Goal: Transaction & Acquisition: Purchase product/service

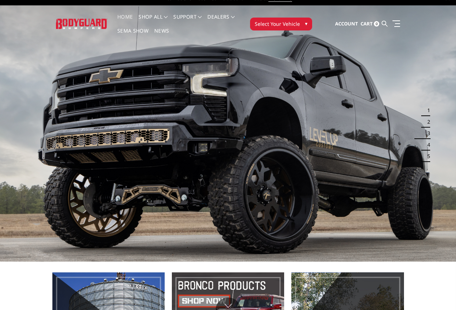
scroll to position [18, 0]
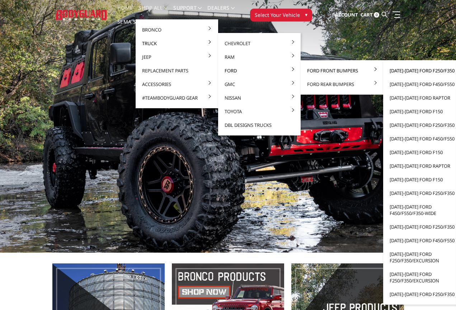
click at [418, 72] on link "[DATE]-[DATE] Ford F250/F350" at bounding box center [424, 71] width 77 height 14
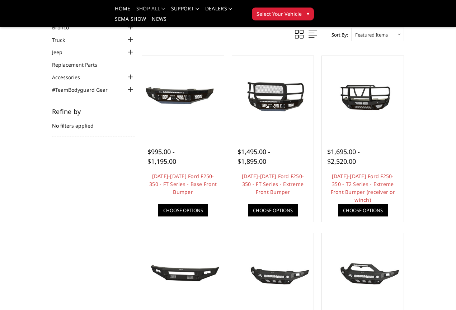
scroll to position [53, 0]
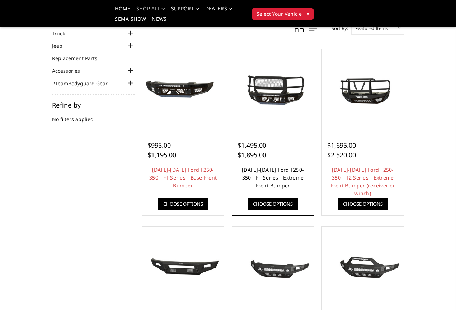
click at [279, 177] on link "[DATE]-[DATE] Ford F250-350 - FT Series - Extreme Front Bumper" at bounding box center [273, 177] width 62 height 23
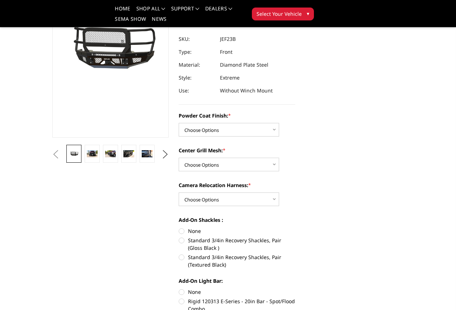
scroll to position [92, 0]
click at [232, 122] on div "Powder Coat Finish: * Choose Options Bare Metal Gloss Black Powder Coat Texture…" at bounding box center [237, 124] width 117 height 25
select select "3265"
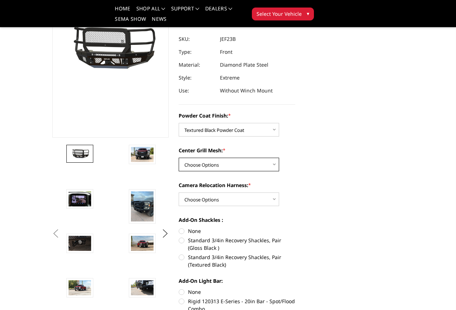
select select "3266"
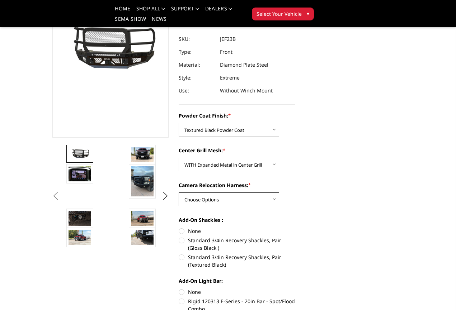
select select "3268"
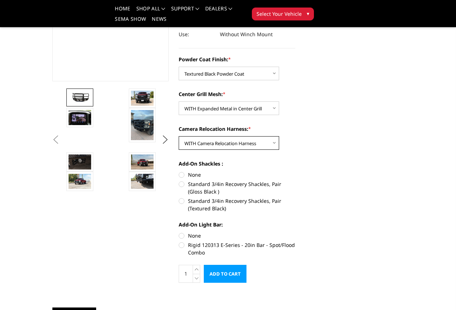
scroll to position [150, 0]
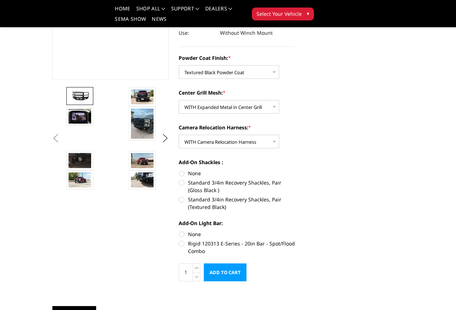
click at [181, 197] on label "Standard 3/4in Recovery Shackles, Pair (Textured Black)" at bounding box center [237, 203] width 117 height 15
click at [295, 179] on input "Standard 3/4in Recovery Shackles, Pair (Textured Black)" at bounding box center [295, 179] width 0 height 0
radio input "true"
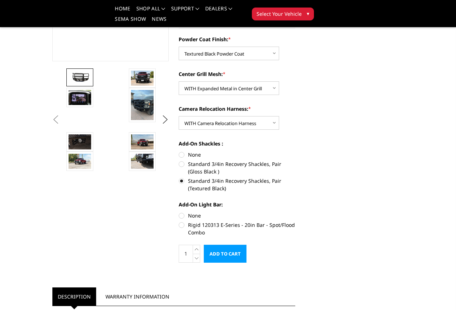
scroll to position [169, 0]
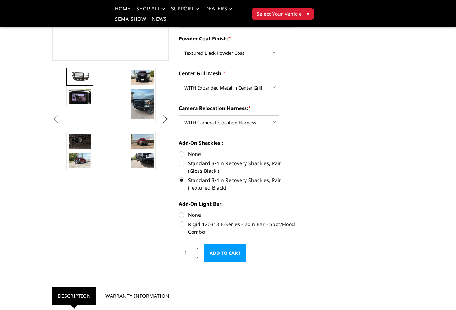
click at [80, 77] on img at bounding box center [80, 76] width 23 height 10
click at [161, 76] on ul "Previous" at bounding box center [111, 119] width 120 height 103
click at [146, 75] on img at bounding box center [142, 77] width 23 height 15
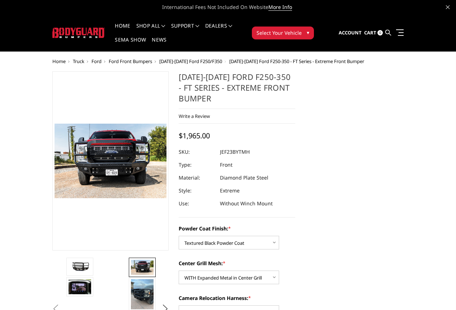
scroll to position [0, 0]
click at [118, 187] on img at bounding box center [282, 225] width 459 height 306
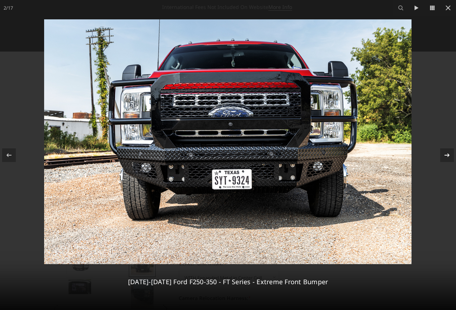
click at [445, 155] on icon at bounding box center [447, 155] width 9 height 9
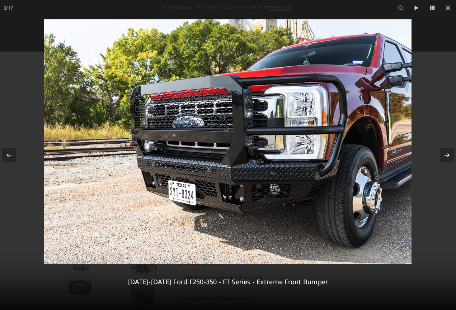
click at [445, 154] on icon at bounding box center [447, 155] width 9 height 9
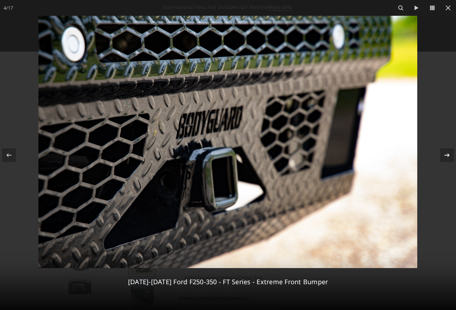
click at [445, 154] on icon at bounding box center [447, 155] width 9 height 9
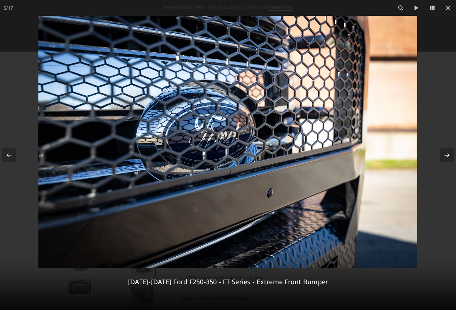
click at [445, 154] on icon at bounding box center [447, 155] width 9 height 9
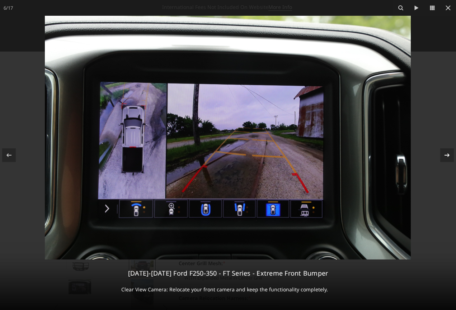
click at [445, 154] on icon at bounding box center [447, 155] width 9 height 9
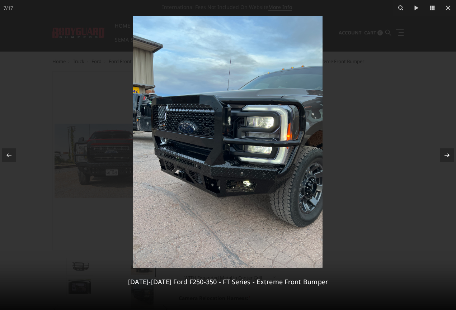
click at [445, 154] on icon at bounding box center [447, 155] width 9 height 9
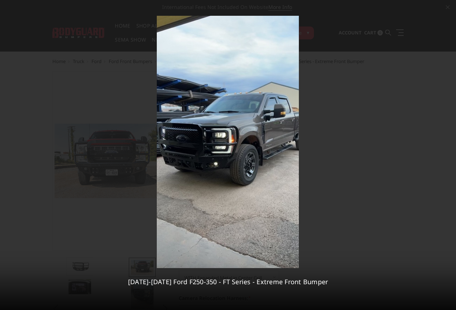
click at [445, 154] on div "8 / 17 2023-2026 Ford F250-350 - FT Series - Extreme Front Bumper" at bounding box center [228, 155] width 456 height 310
click at [447, 153] on icon at bounding box center [447, 155] width 9 height 9
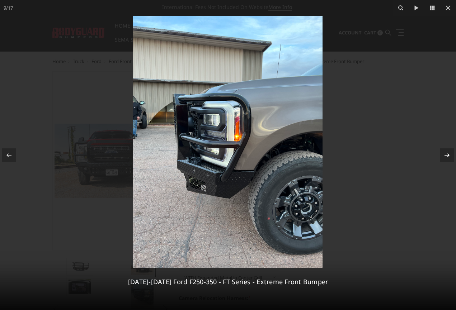
click at [447, 153] on icon at bounding box center [447, 155] width 9 height 9
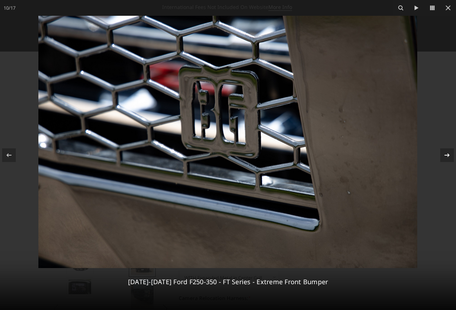
click at [447, 153] on icon at bounding box center [447, 155] width 9 height 9
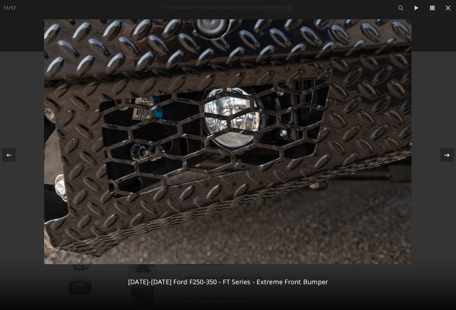
click at [447, 153] on icon at bounding box center [447, 155] width 9 height 9
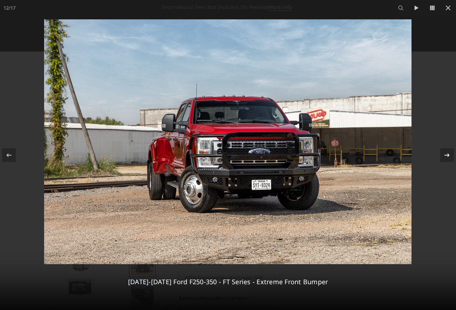
click at [447, 153] on icon at bounding box center [447, 155] width 9 height 9
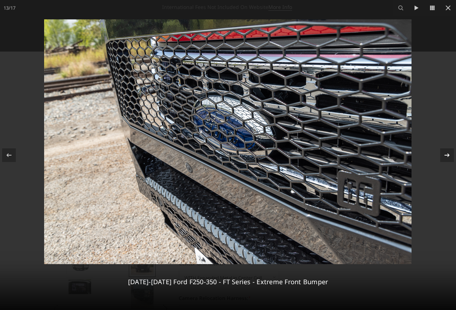
click at [447, 153] on icon at bounding box center [447, 155] width 9 height 9
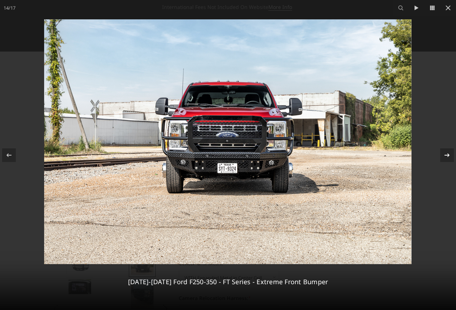
click at [447, 153] on icon at bounding box center [447, 155] width 9 height 9
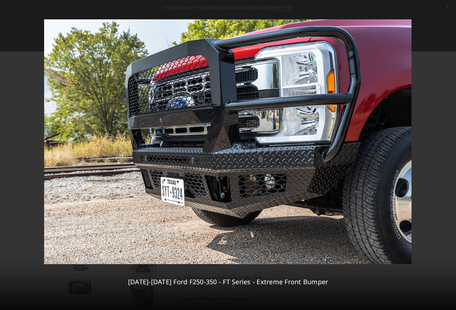
click at [447, 153] on div "15 / 17 2023-2026 Ford F250-350 - FT Series - Extreme Front Bumper" at bounding box center [228, 155] width 456 height 310
click at [446, 155] on icon at bounding box center [447, 155] width 9 height 9
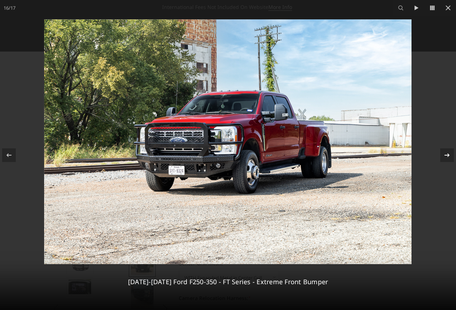
click at [446, 155] on icon at bounding box center [447, 155] width 9 height 9
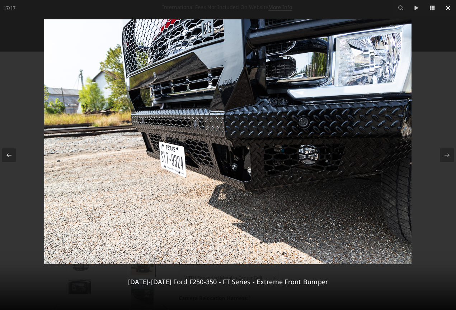
click at [447, 1] on button at bounding box center [448, 8] width 16 height 16
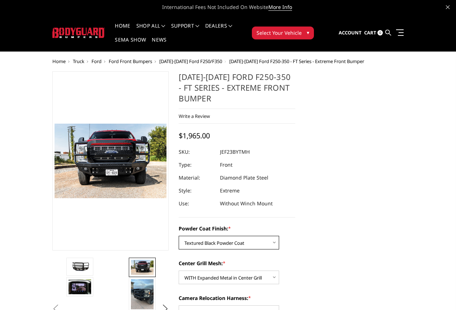
select select "3264"
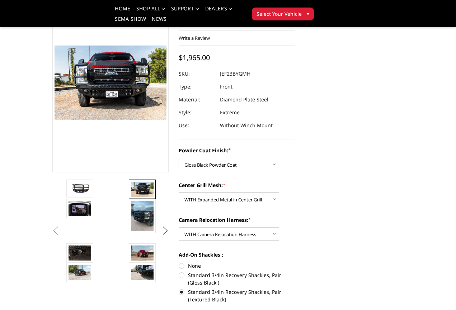
scroll to position [57, 0]
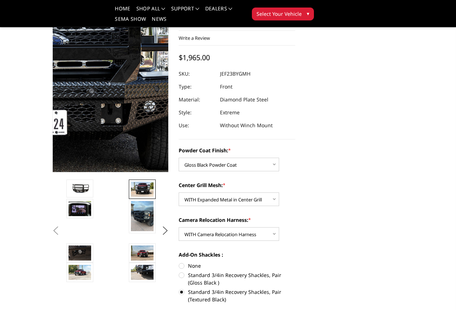
click at [124, 84] on img at bounding box center [36, 76] width 459 height 306
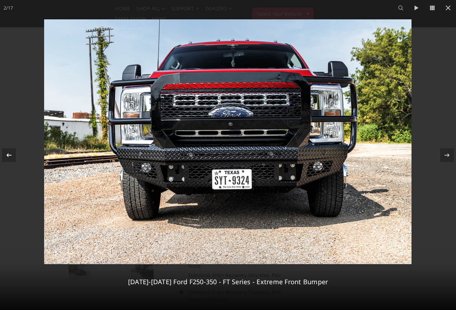
click at [13, 154] on icon at bounding box center [9, 155] width 9 height 9
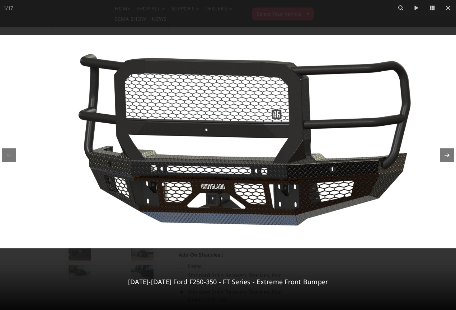
click at [440, 159] on div at bounding box center [447, 155] width 14 height 14
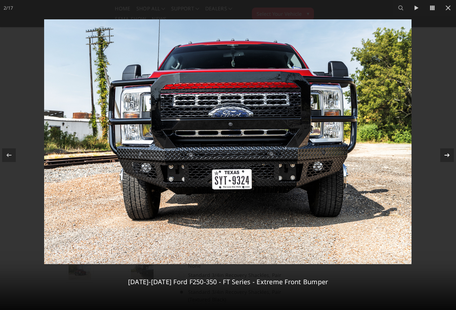
click at [440, 159] on div at bounding box center [447, 155] width 14 height 14
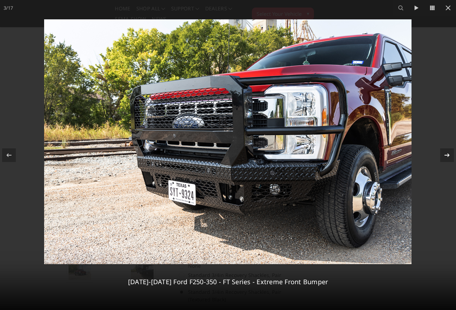
click at [440, 159] on div at bounding box center [447, 155] width 14 height 14
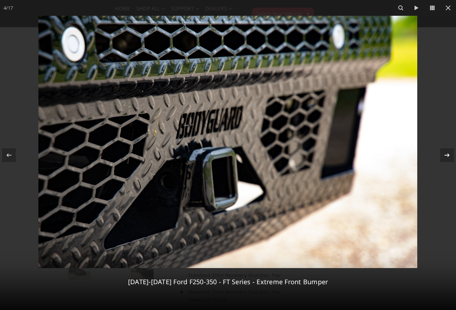
click at [440, 159] on div at bounding box center [447, 155] width 14 height 14
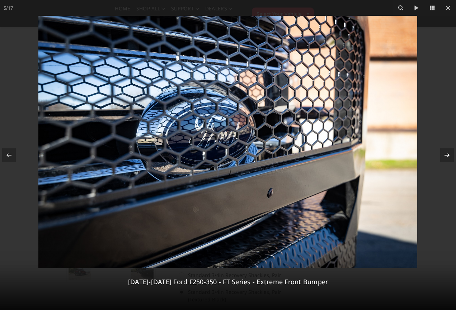
click at [440, 159] on div at bounding box center [447, 155] width 14 height 14
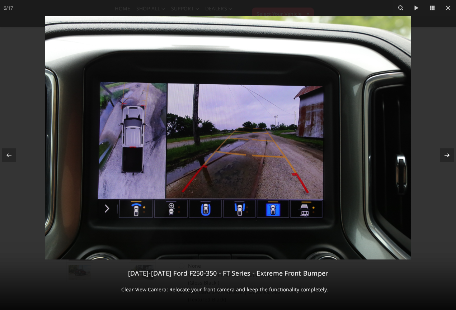
click at [440, 159] on div at bounding box center [447, 155] width 14 height 14
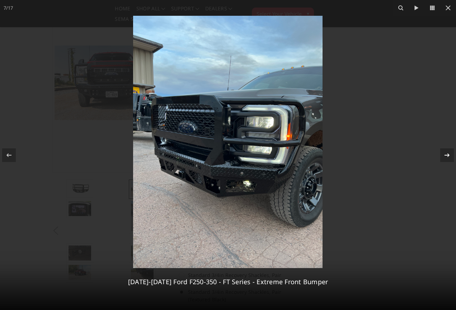
click at [440, 159] on div at bounding box center [447, 155] width 14 height 14
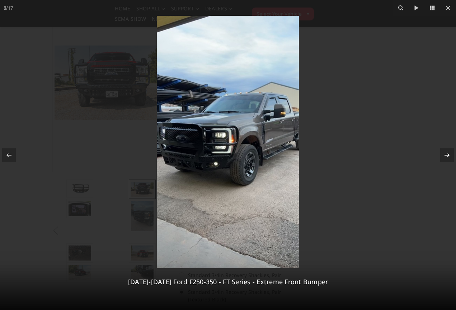
click at [442, 159] on div at bounding box center [447, 155] width 14 height 14
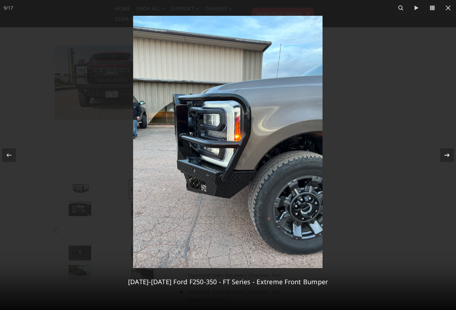
click at [442, 159] on div "9 / 17 2023-2026 Ford F250-350 - FT Series - Extreme Front Bumper" at bounding box center [228, 155] width 456 height 310
click at [449, 154] on icon at bounding box center [447, 155] width 9 height 9
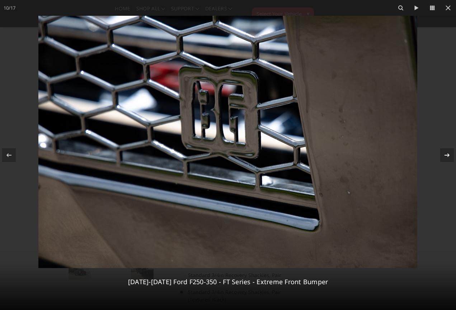
click at [449, 154] on icon at bounding box center [447, 155] width 9 height 9
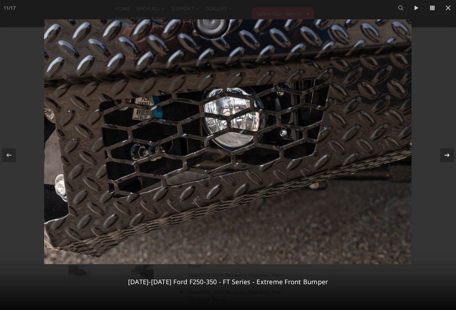
click at [449, 154] on icon at bounding box center [447, 155] width 9 height 9
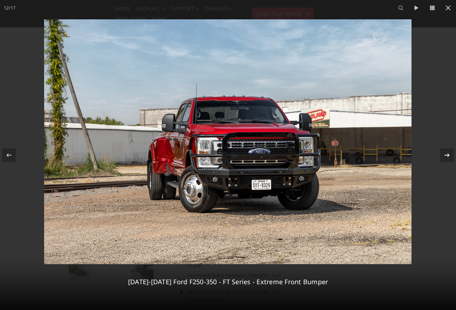
click at [449, 156] on icon at bounding box center [447, 155] width 9 height 9
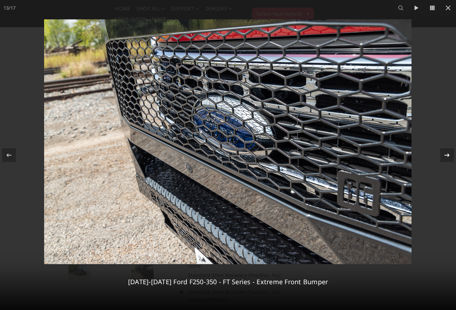
click at [449, 156] on icon at bounding box center [447, 155] width 9 height 9
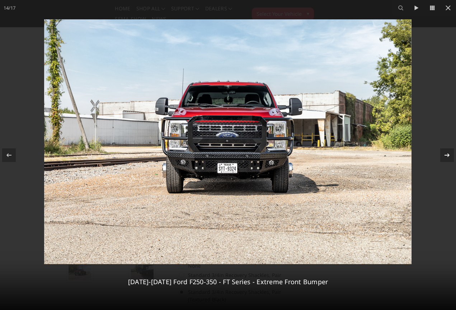
click at [449, 156] on div "14 / 17 2023-2026 Ford F250-350 - FT Series - Extreme Front Bumper" at bounding box center [228, 155] width 456 height 310
click at [451, 155] on icon at bounding box center [447, 155] width 9 height 9
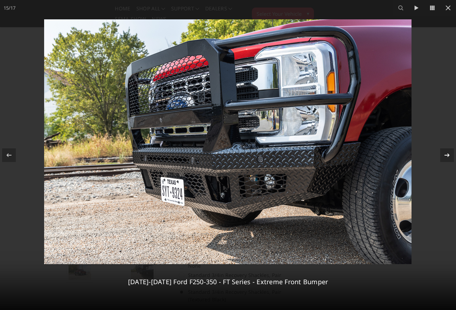
click at [451, 155] on icon at bounding box center [447, 155] width 9 height 9
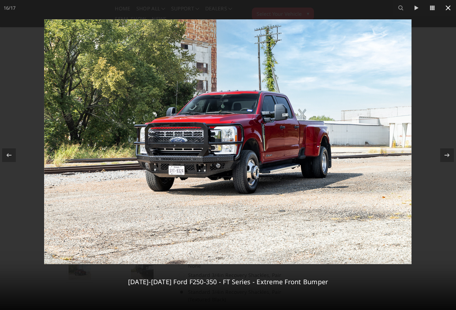
click at [450, 12] on button at bounding box center [448, 8] width 16 height 16
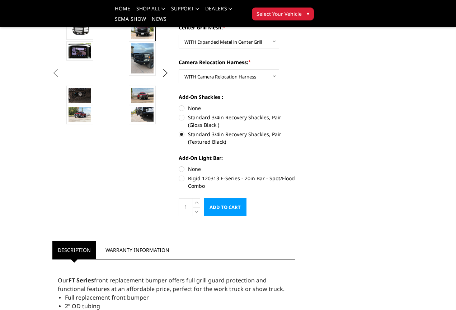
scroll to position [211, 0]
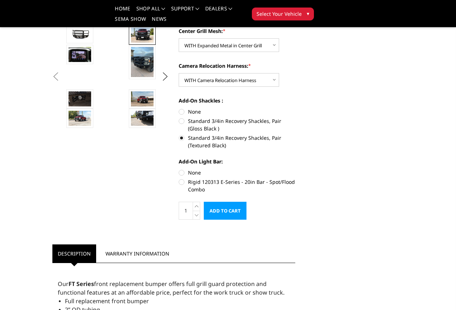
click at [181, 109] on label "None" at bounding box center [237, 112] width 117 height 8
click at [179, 108] on input "None" at bounding box center [179, 108] width 0 height 0
radio input "true"
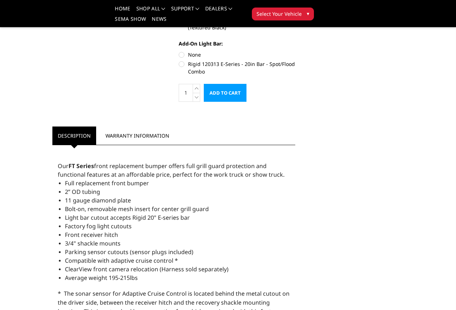
scroll to position [332, 0]
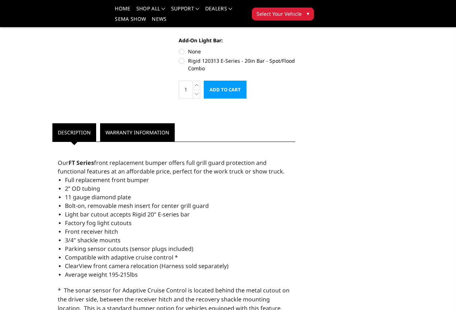
click at [155, 129] on link "Warranty Information" at bounding box center [137, 132] width 75 height 18
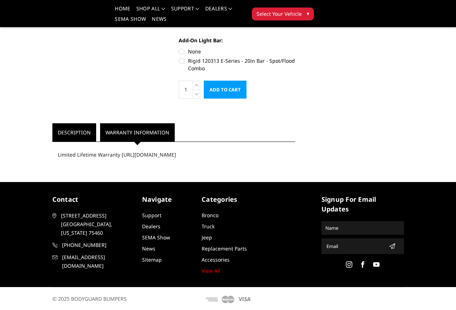
click at [92, 133] on link "Description" at bounding box center [74, 132] width 44 height 18
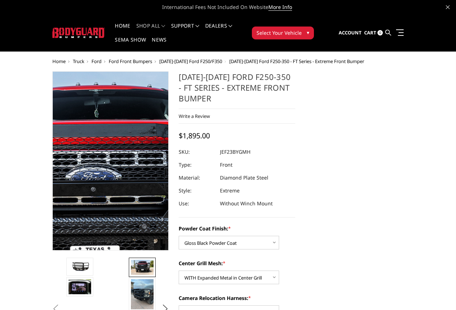
scroll to position [0, 0]
